Goal: Information Seeking & Learning: Learn about a topic

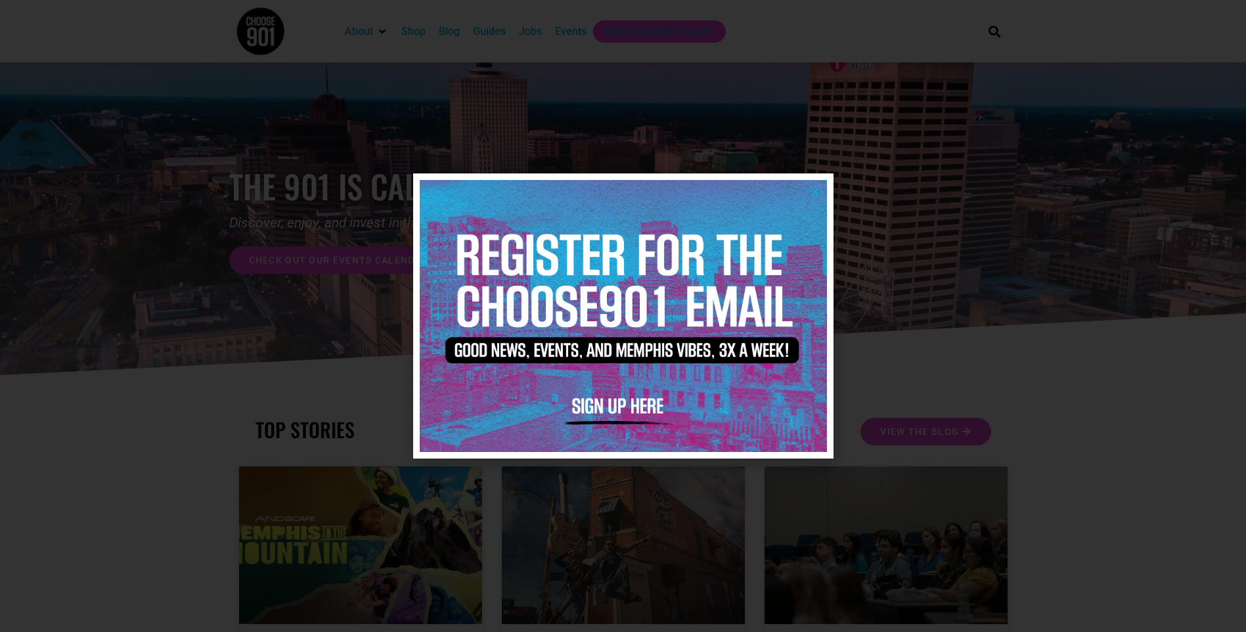
drag, startPoint x: 815, startPoint y: 190, endPoint x: 789, endPoint y: 184, distance: 26.4
click at [815, 190] on icon "Close" at bounding box center [815, 191] width 10 height 10
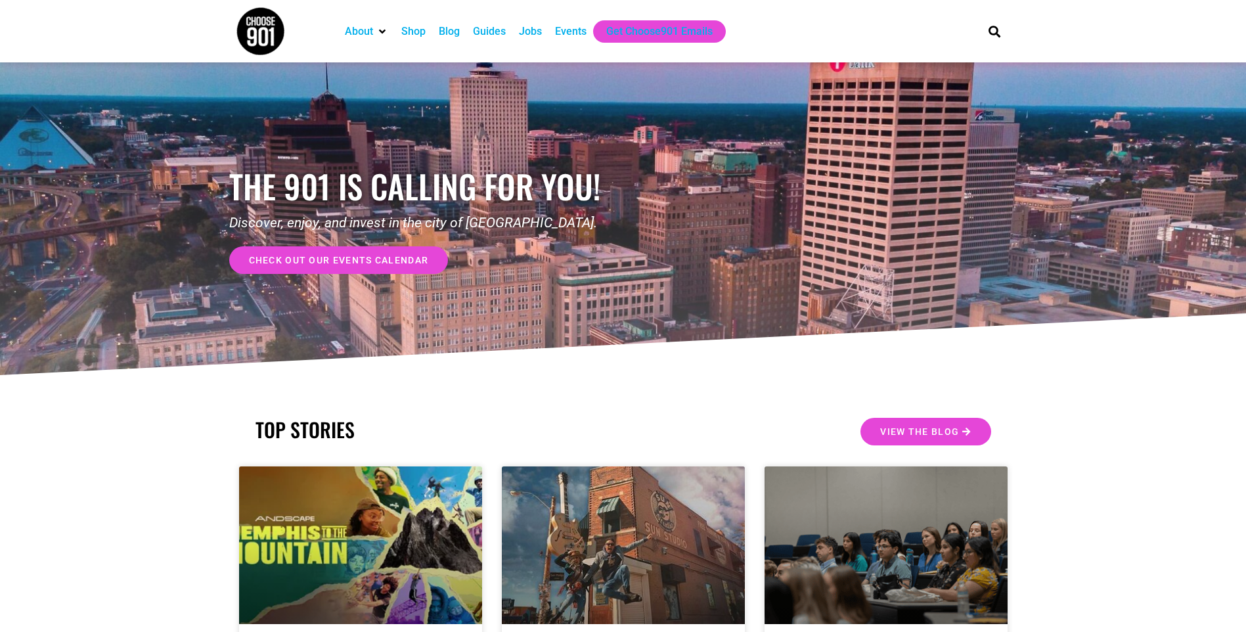
click at [573, 32] on div "Events" at bounding box center [571, 32] width 32 height 16
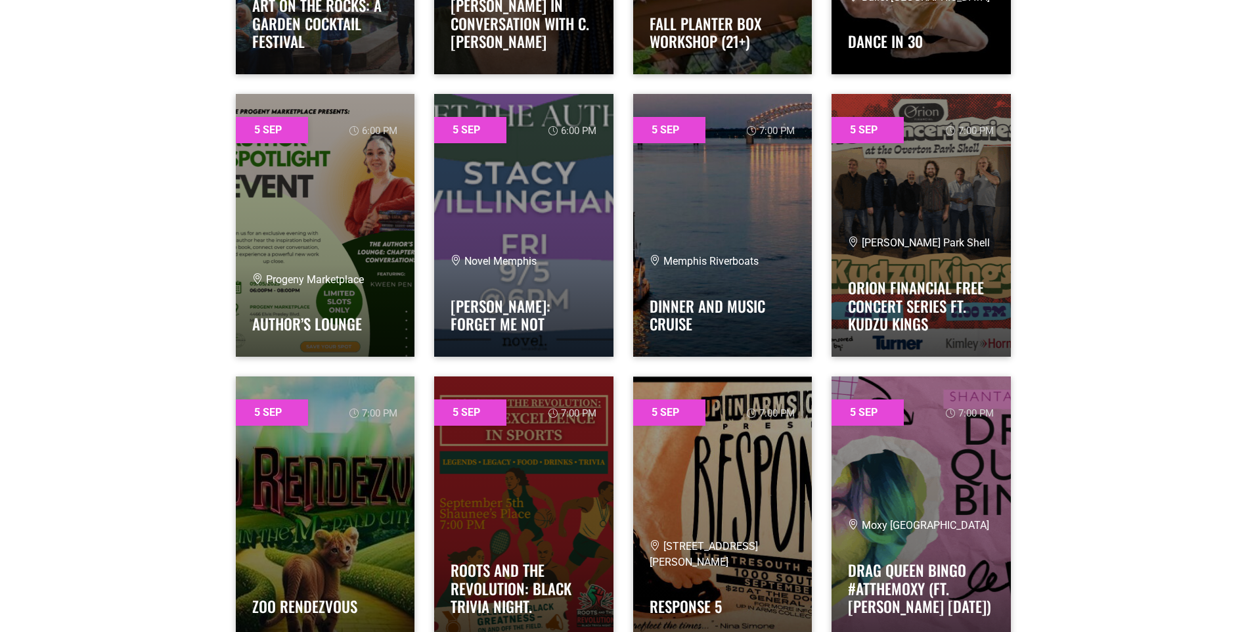
scroll to position [1707, 0]
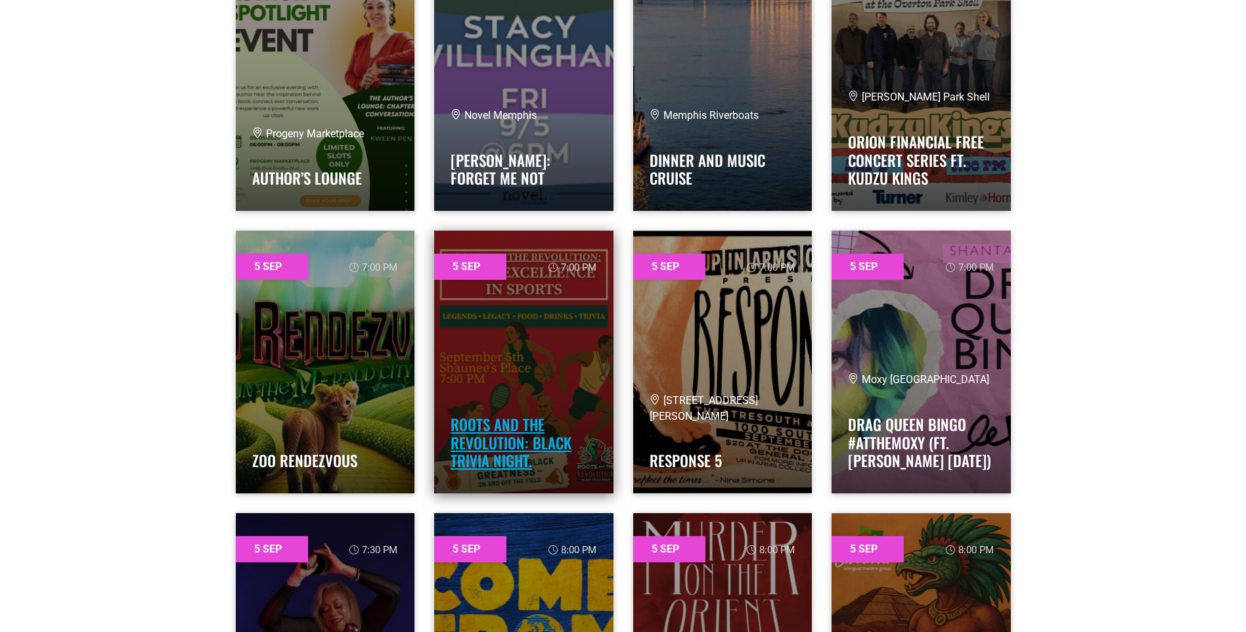
click at [519, 437] on link "Roots and The Revolution: Black Trivia Night." at bounding box center [510, 442] width 121 height 58
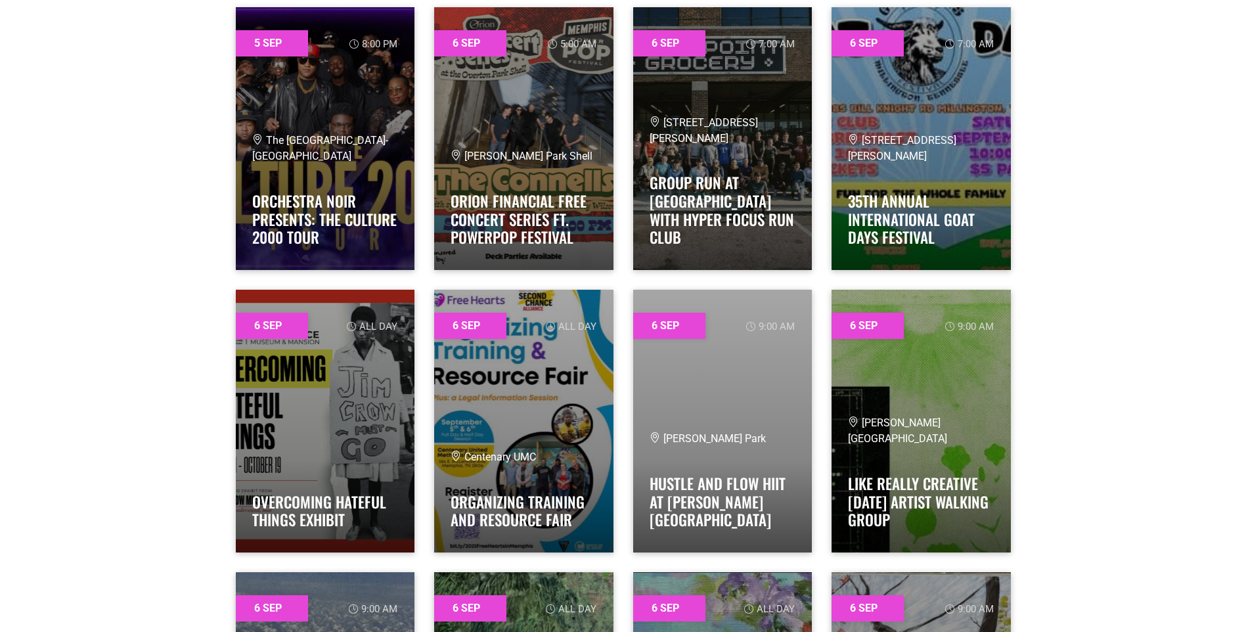
scroll to position [2561, 0]
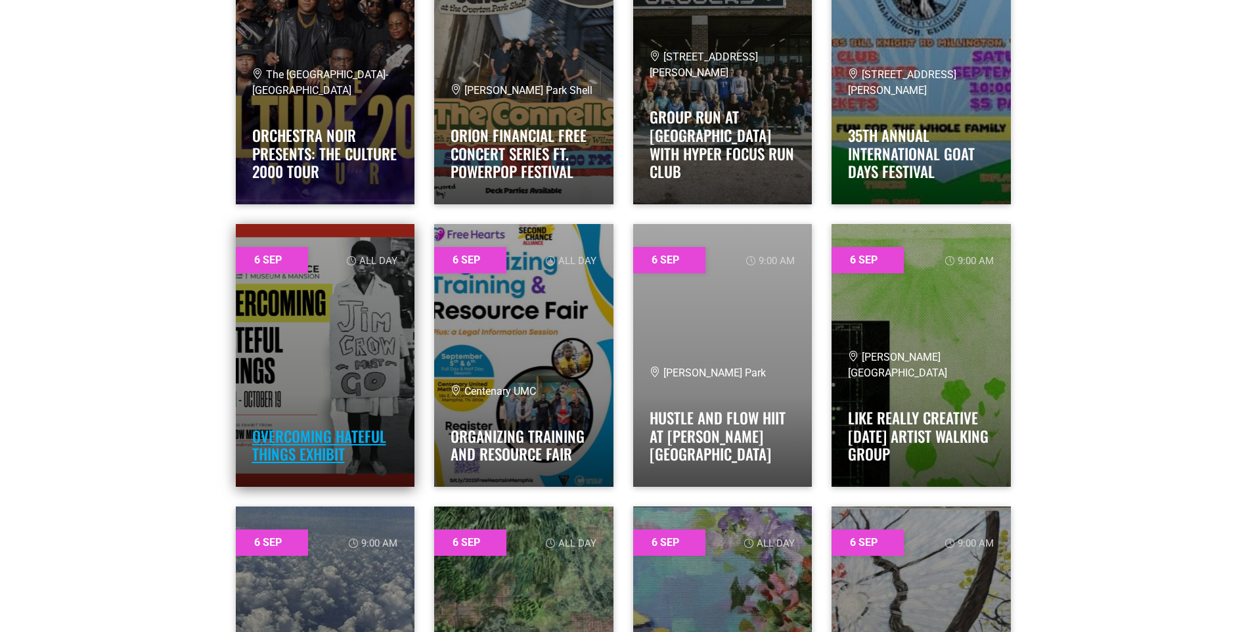
click at [313, 438] on link "Overcoming Hateful Things Exhibit" at bounding box center [319, 445] width 134 height 41
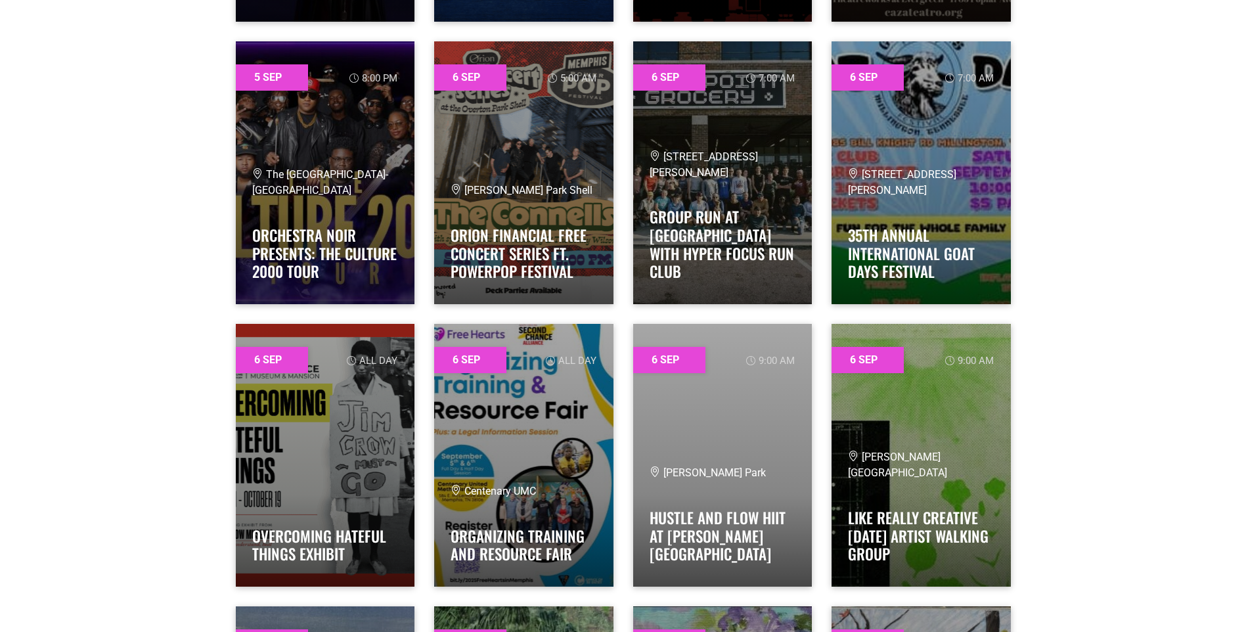
scroll to position [2430, 0]
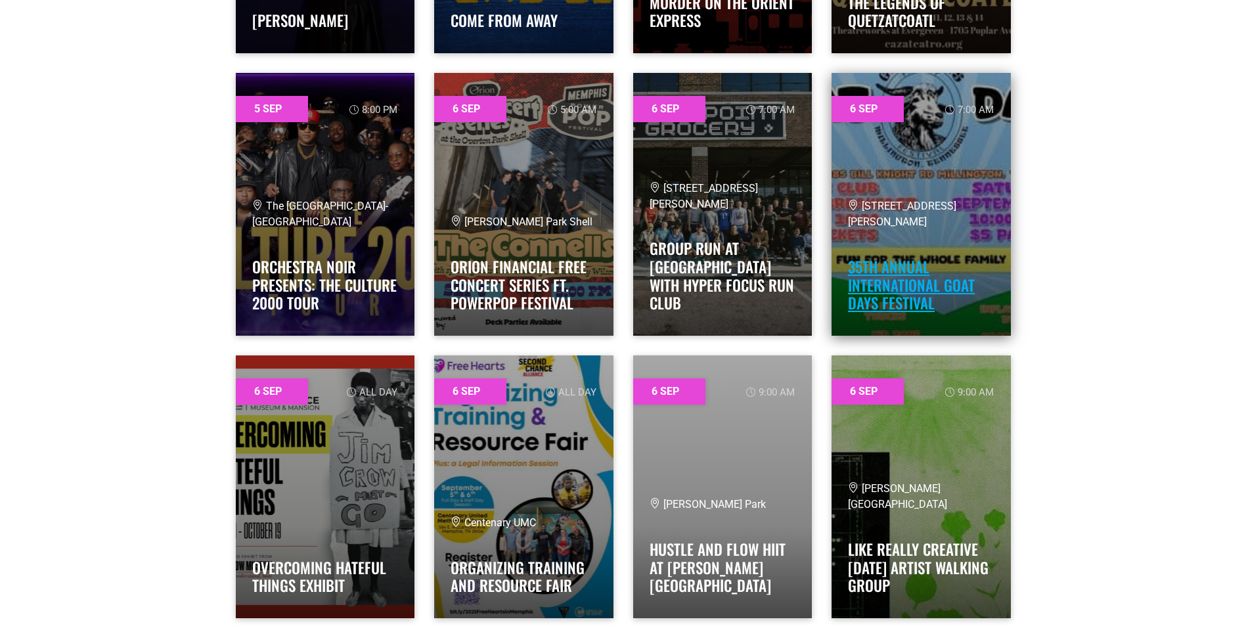
click at [902, 287] on link "35th Annual International Goat Days Festival" at bounding box center [911, 284] width 127 height 58
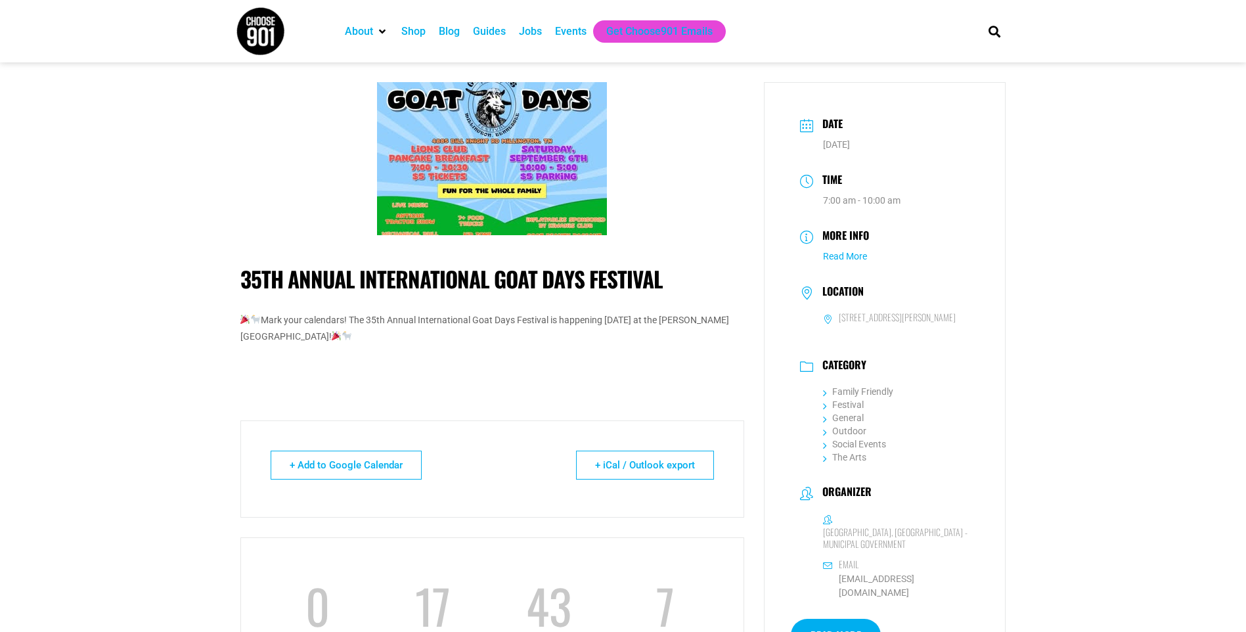
click at [854, 256] on link "Read More" at bounding box center [845, 256] width 44 height 11
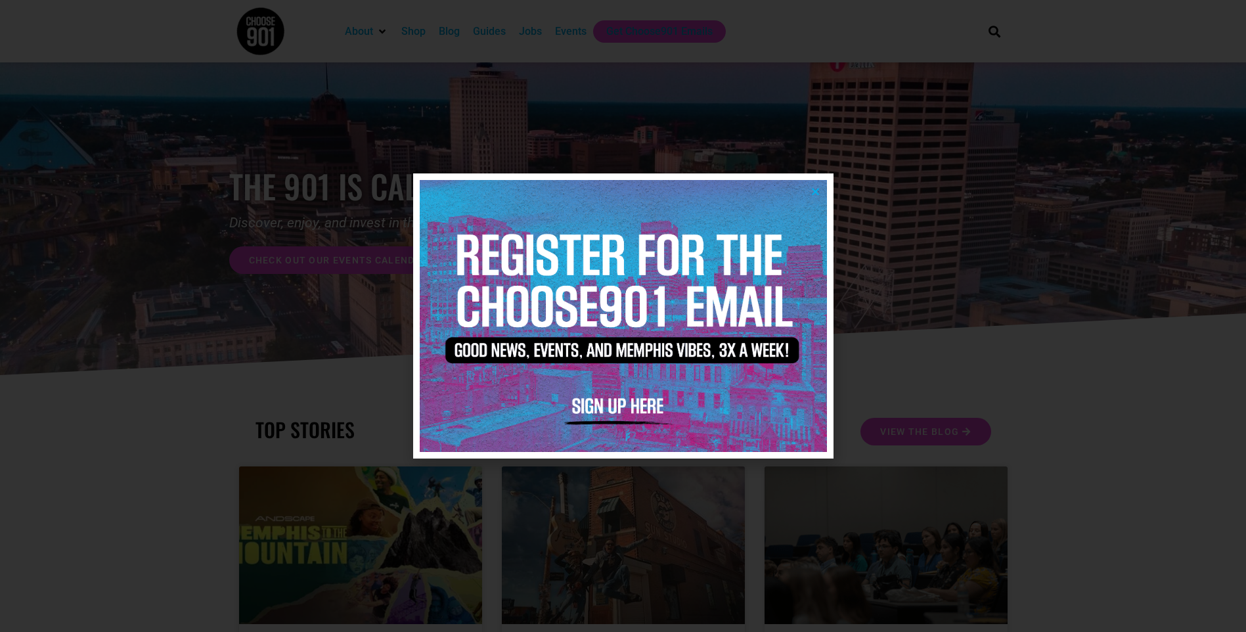
click at [814, 188] on icon "Close" at bounding box center [815, 191] width 10 height 10
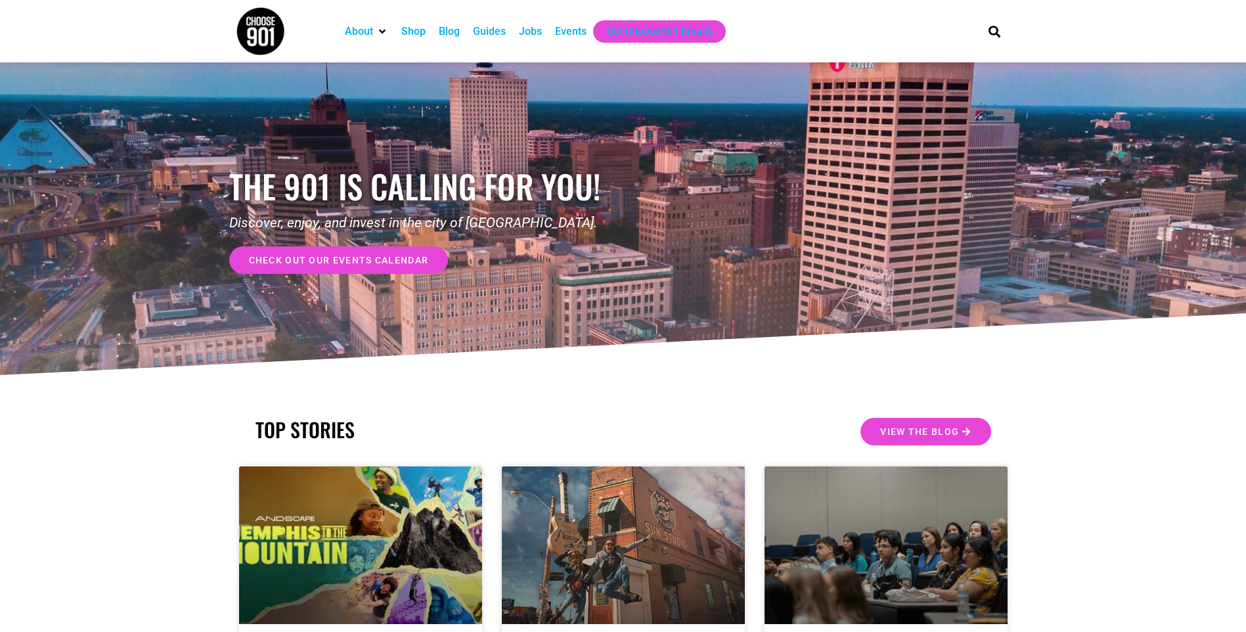
click at [570, 32] on div "Events" at bounding box center [571, 32] width 32 height 16
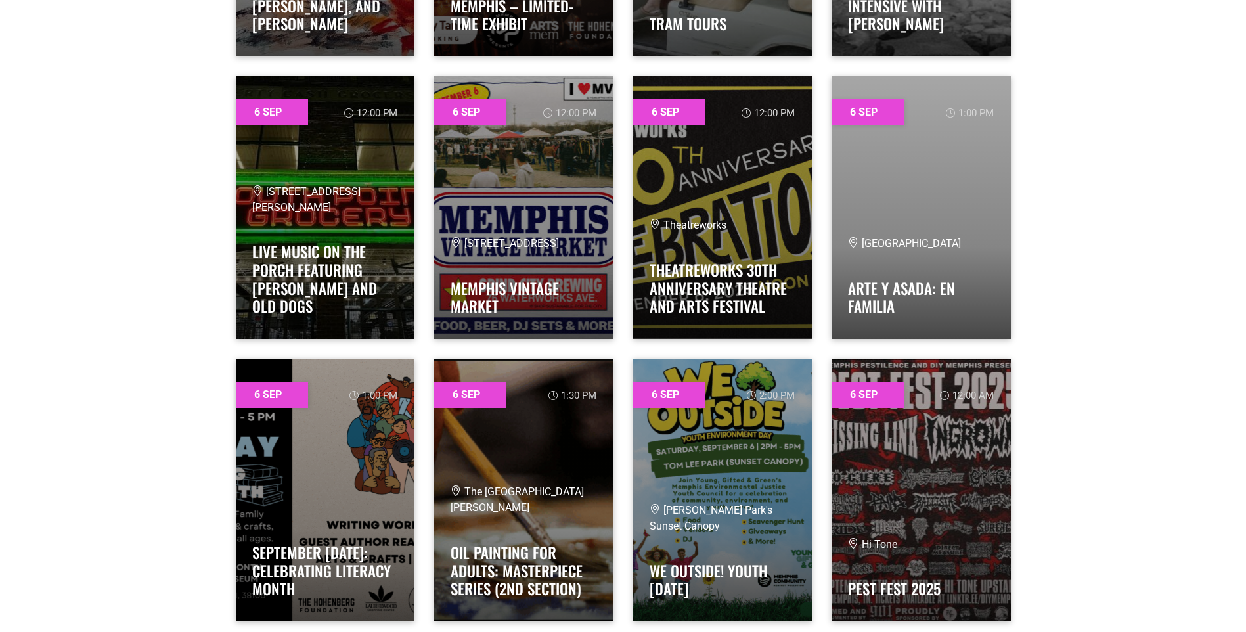
scroll to position [3874, 0]
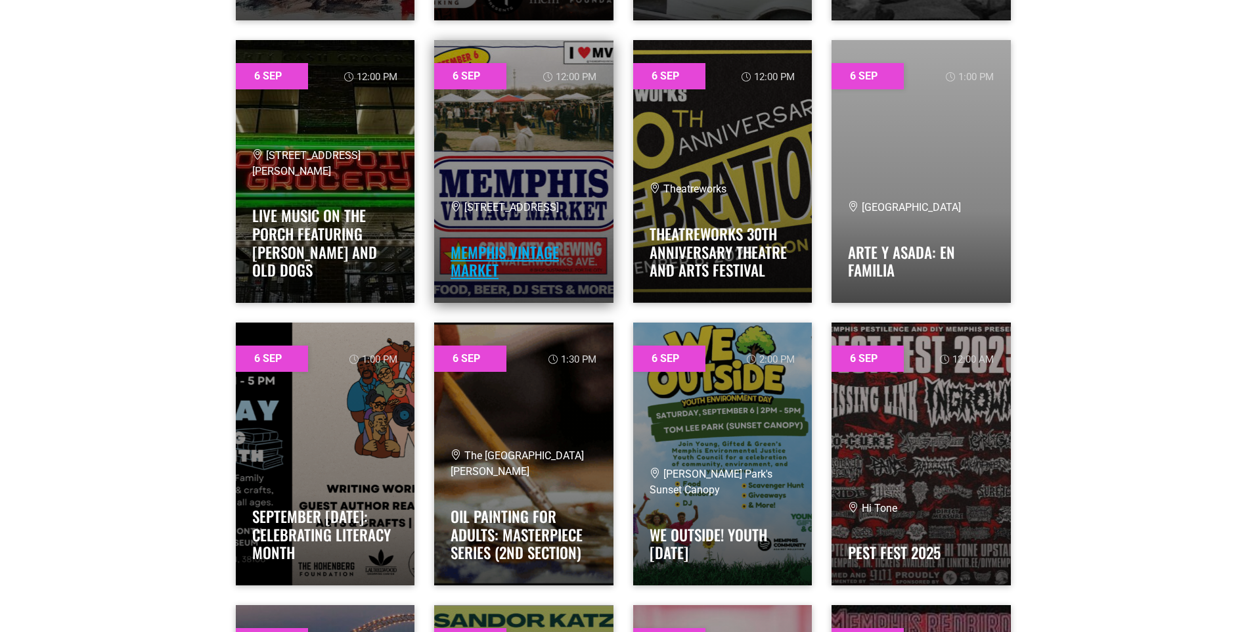
click at [520, 246] on link "MEMPHIS VINTAGE MARKET" at bounding box center [504, 261] width 108 height 41
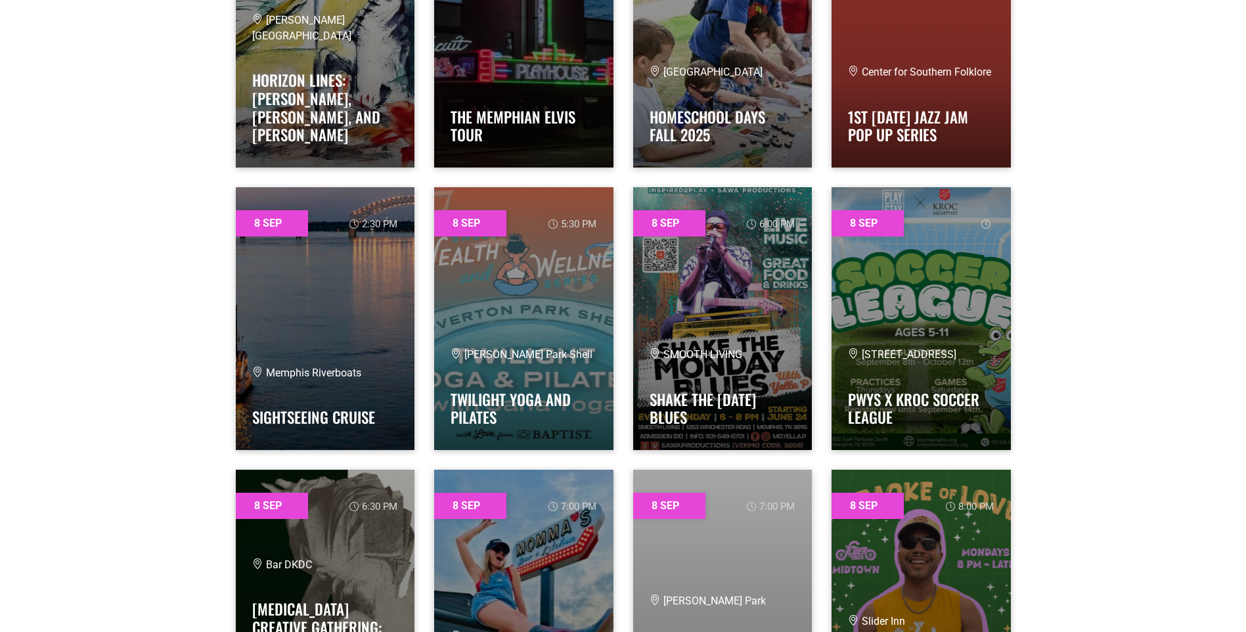
scroll to position [8536, 0]
